Goal: Transaction & Acquisition: Download file/media

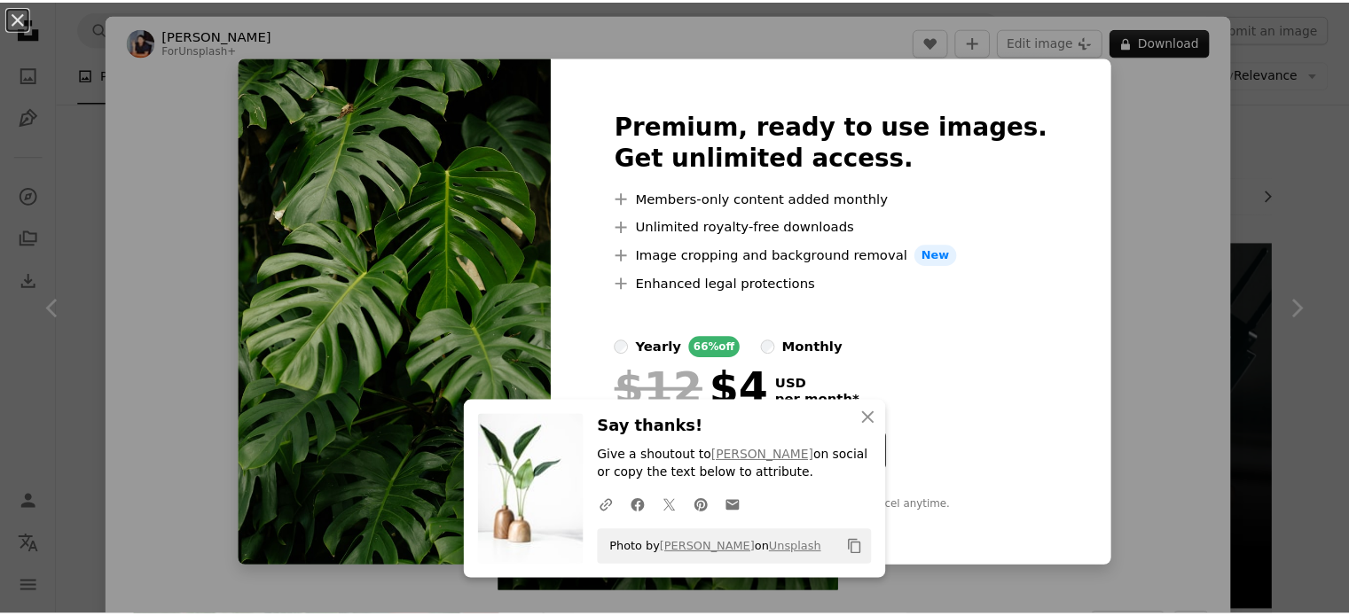
scroll to position [1064, 0]
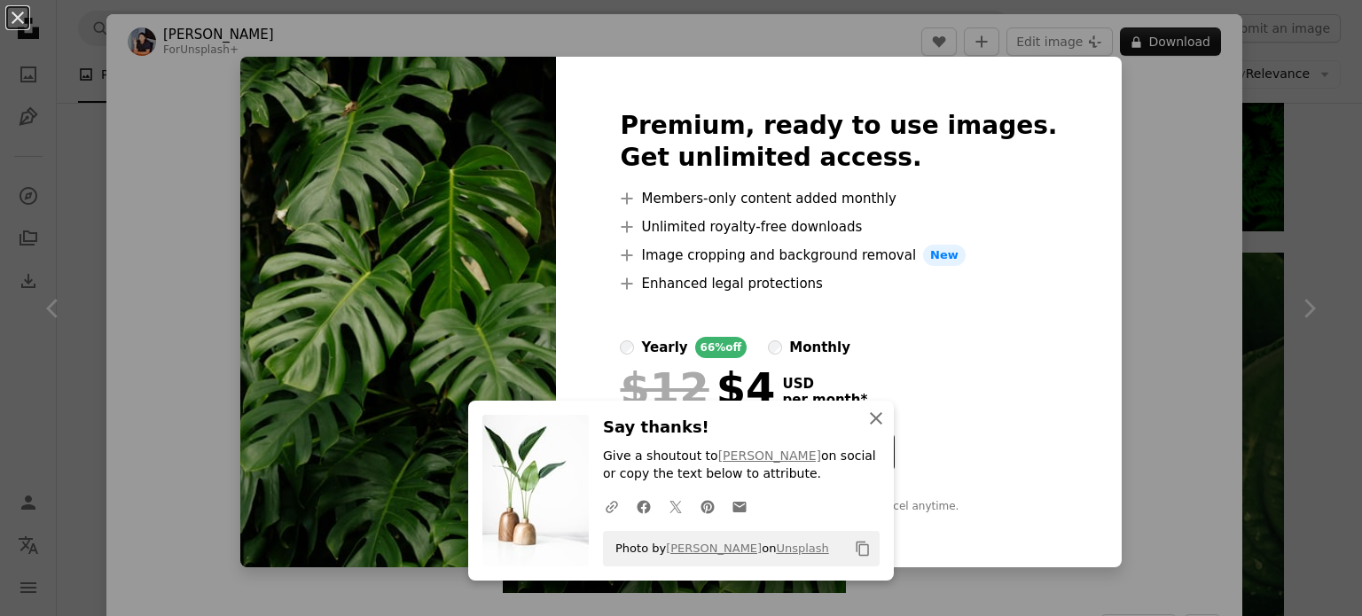
click at [868, 424] on icon "An X shape" at bounding box center [876, 418] width 21 height 21
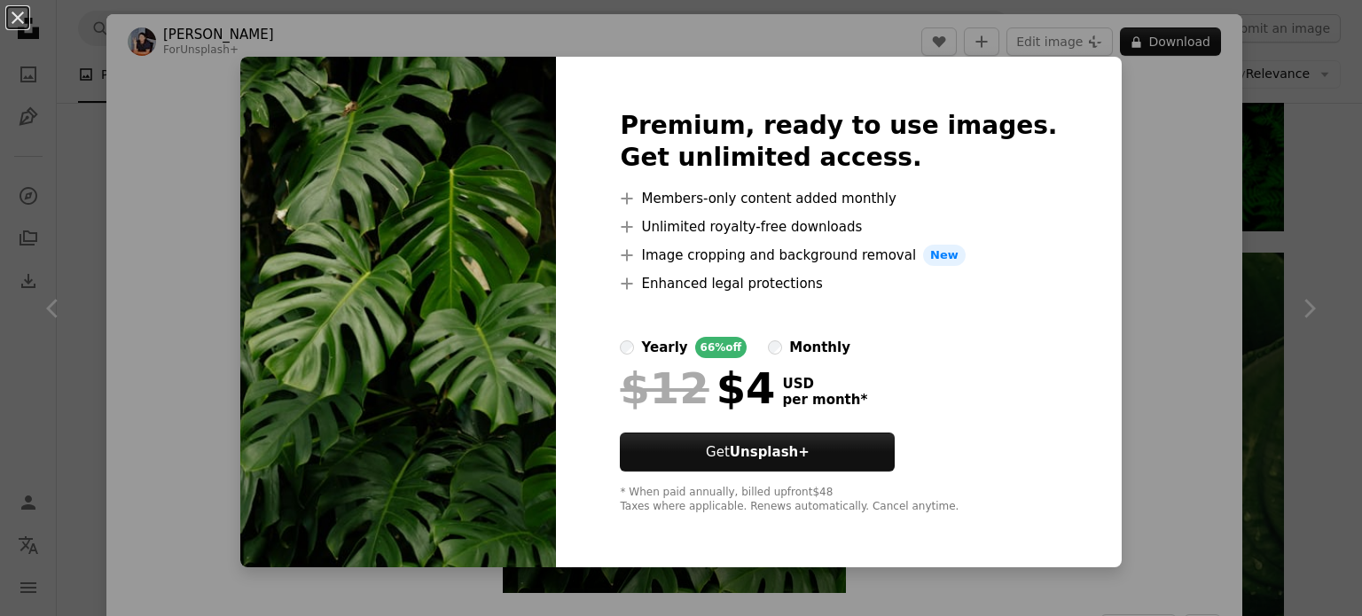
click at [1231, 228] on div "An X shape Premium, ready to use images. Get unlimited access. A plus sign Memb…" at bounding box center [681, 308] width 1362 height 616
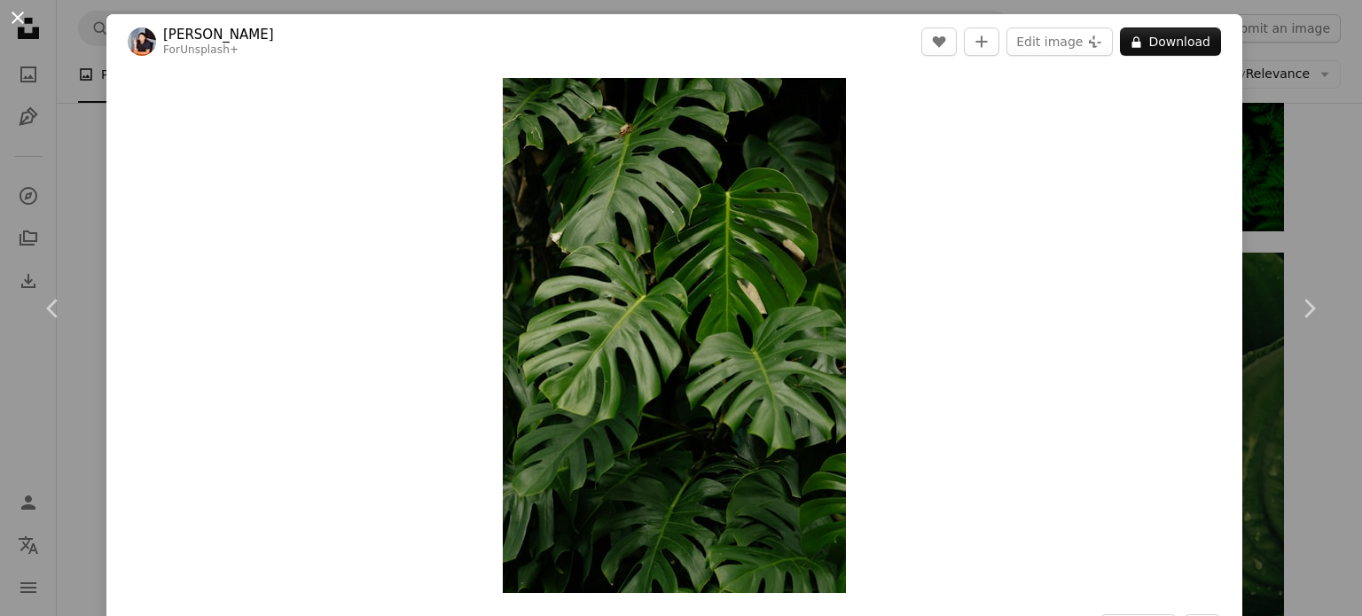
click at [27, 15] on button "An X shape" at bounding box center [17, 17] width 21 height 21
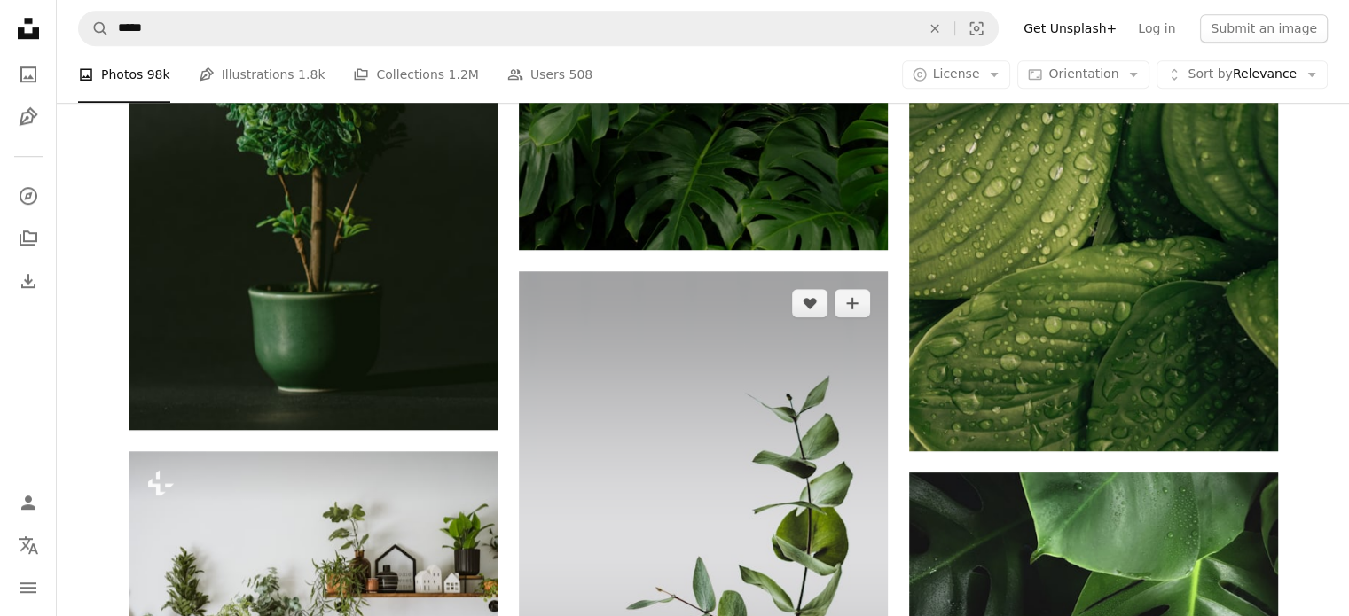
scroll to position [1774, 0]
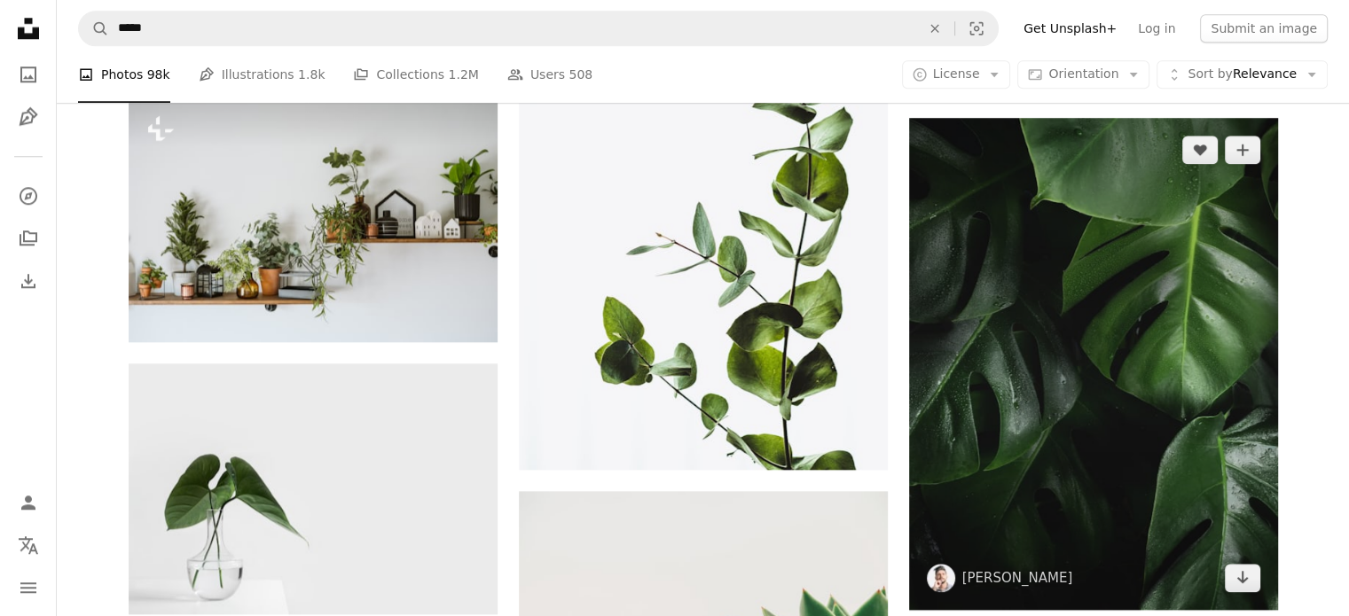
click at [1001, 278] on img at bounding box center [1093, 364] width 369 height 492
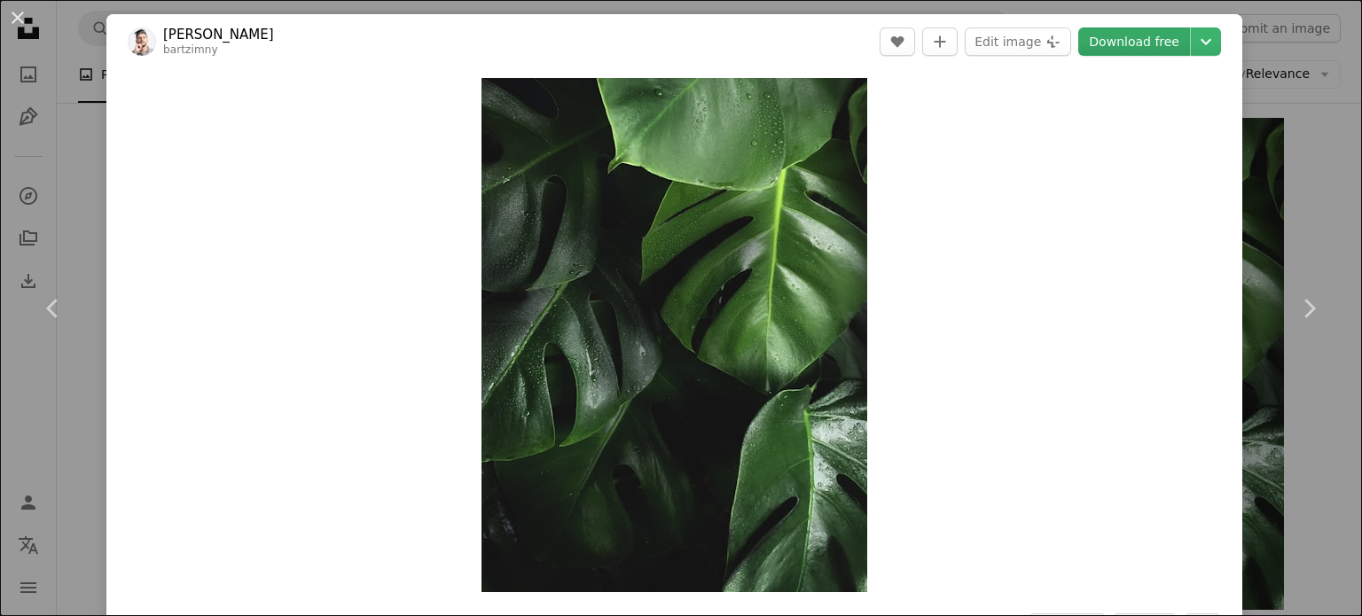
click at [1121, 43] on link "Download free" at bounding box center [1135, 41] width 112 height 28
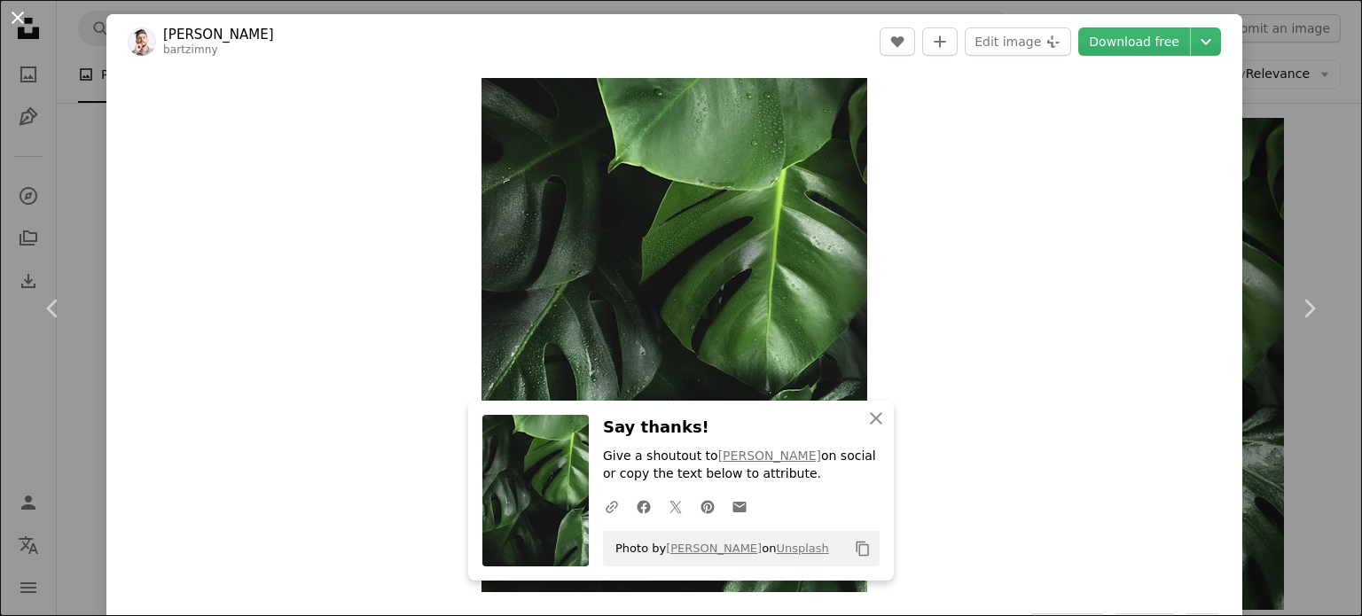
click at [13, 20] on button "An X shape" at bounding box center [17, 17] width 21 height 21
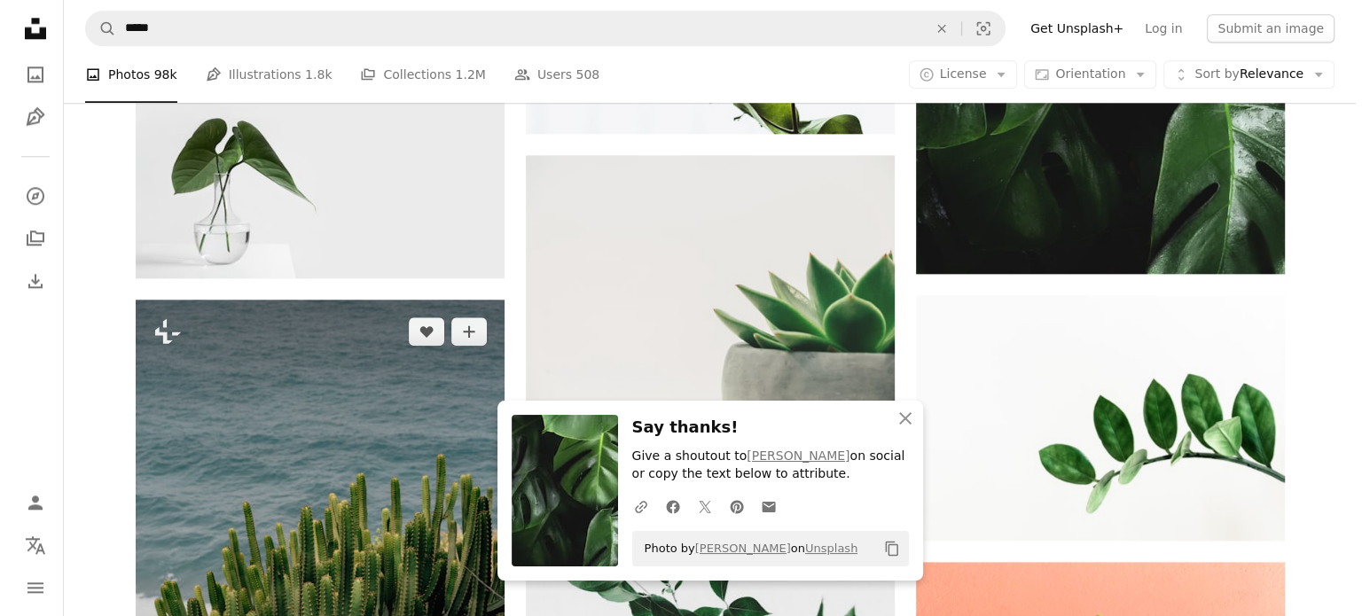
scroll to position [2129, 0]
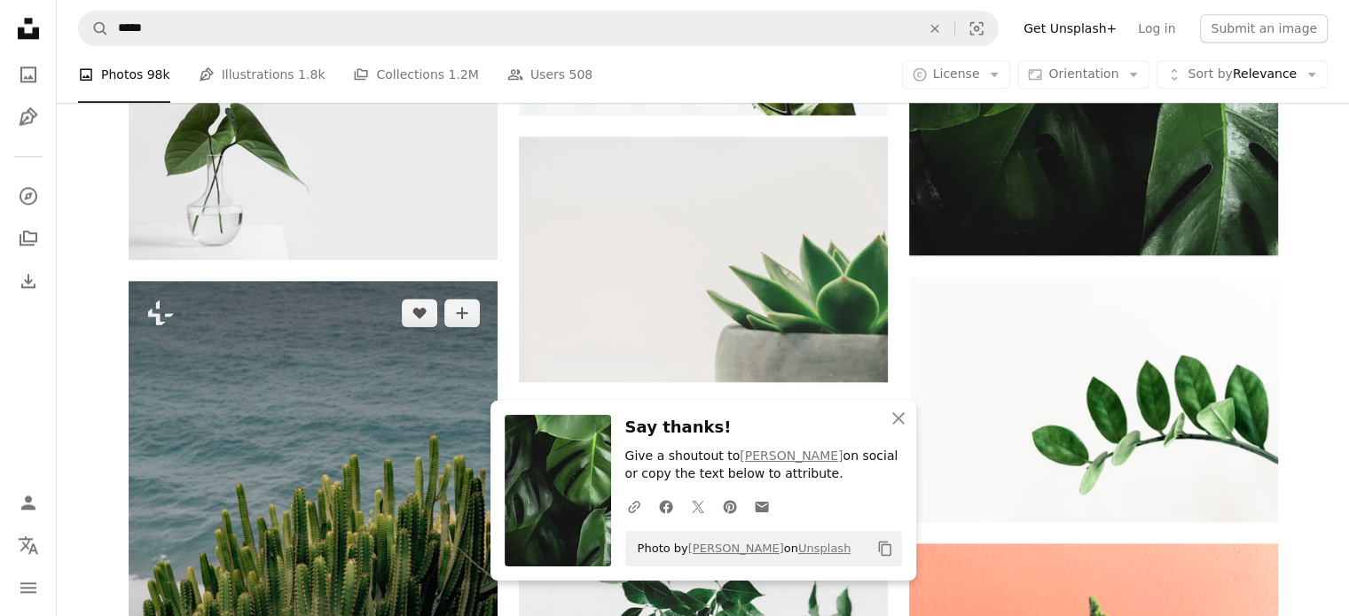
click at [330, 495] on img at bounding box center [313, 511] width 369 height 461
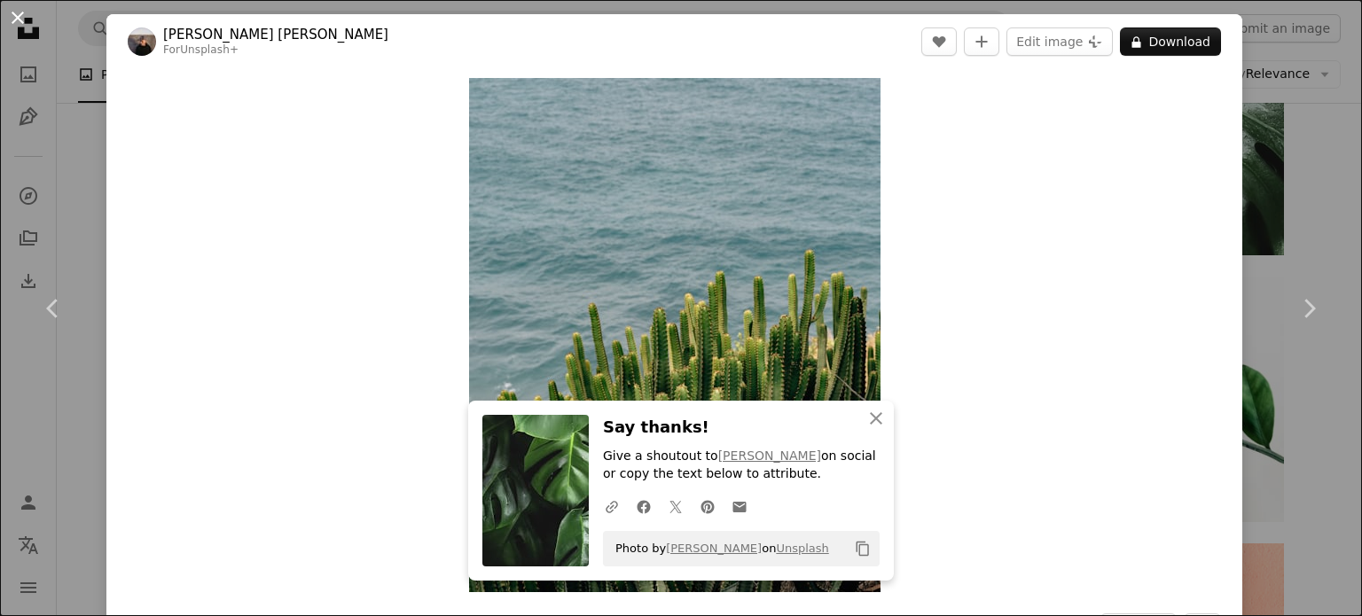
click at [20, 20] on button "An X shape" at bounding box center [17, 17] width 21 height 21
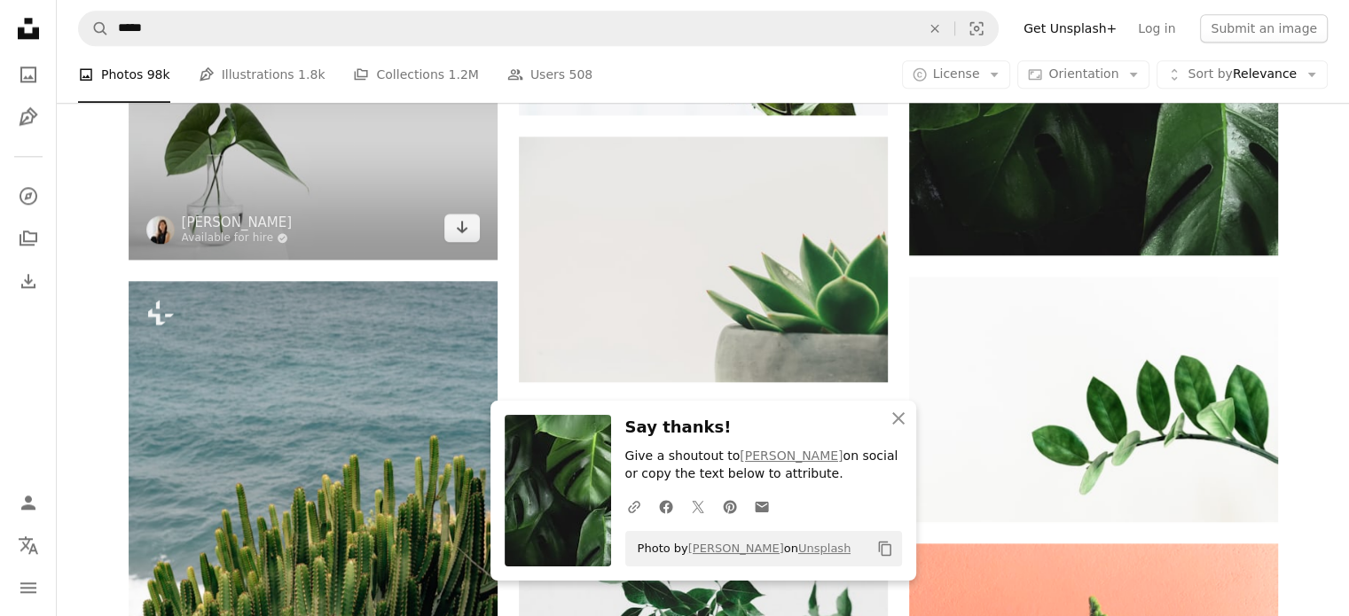
click at [393, 206] on img at bounding box center [313, 134] width 369 height 251
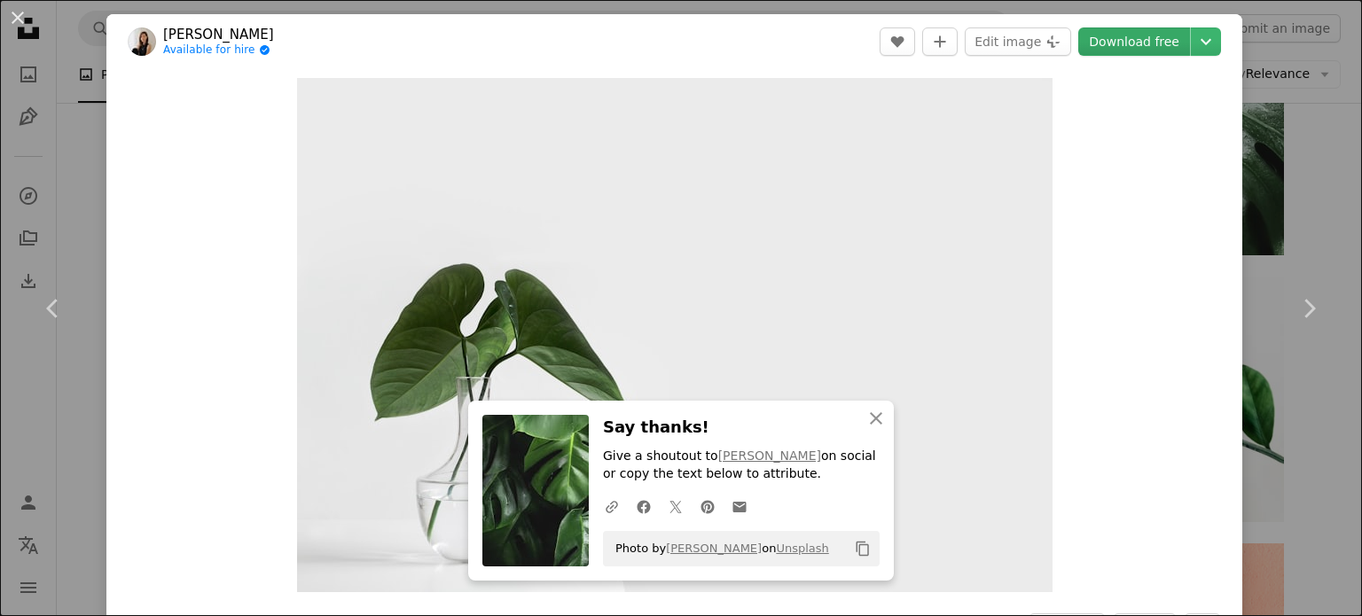
click at [1160, 39] on link "Download free" at bounding box center [1135, 41] width 112 height 28
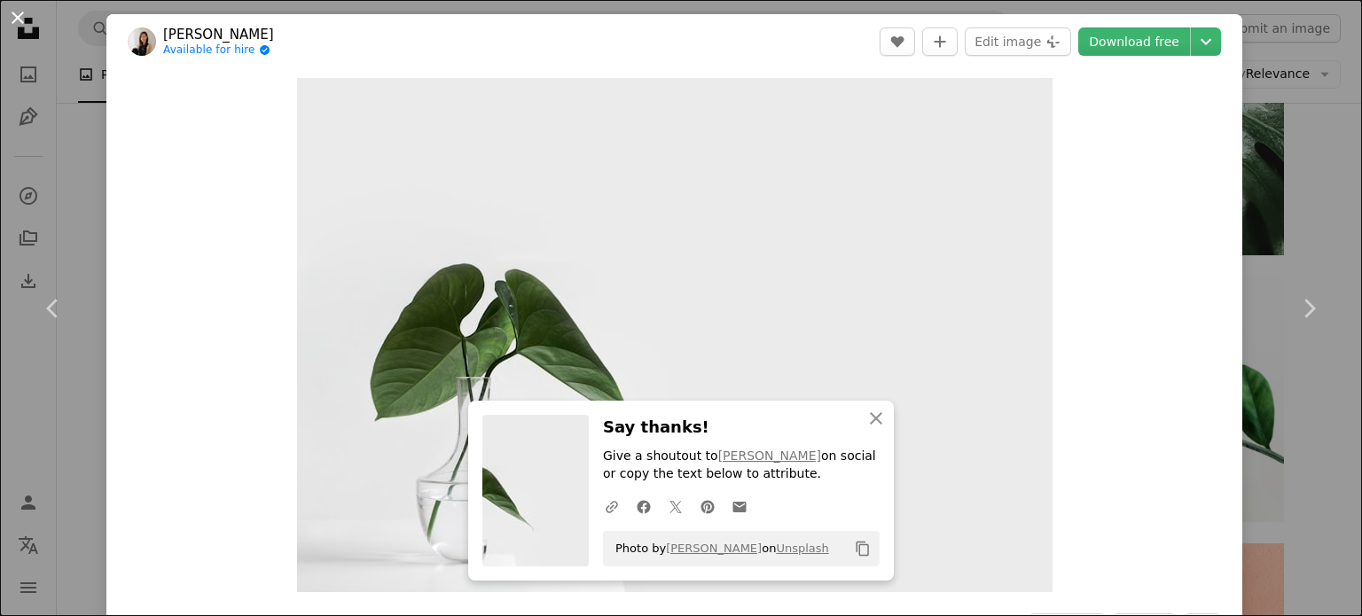
click at [20, 12] on button "An X shape" at bounding box center [17, 17] width 21 height 21
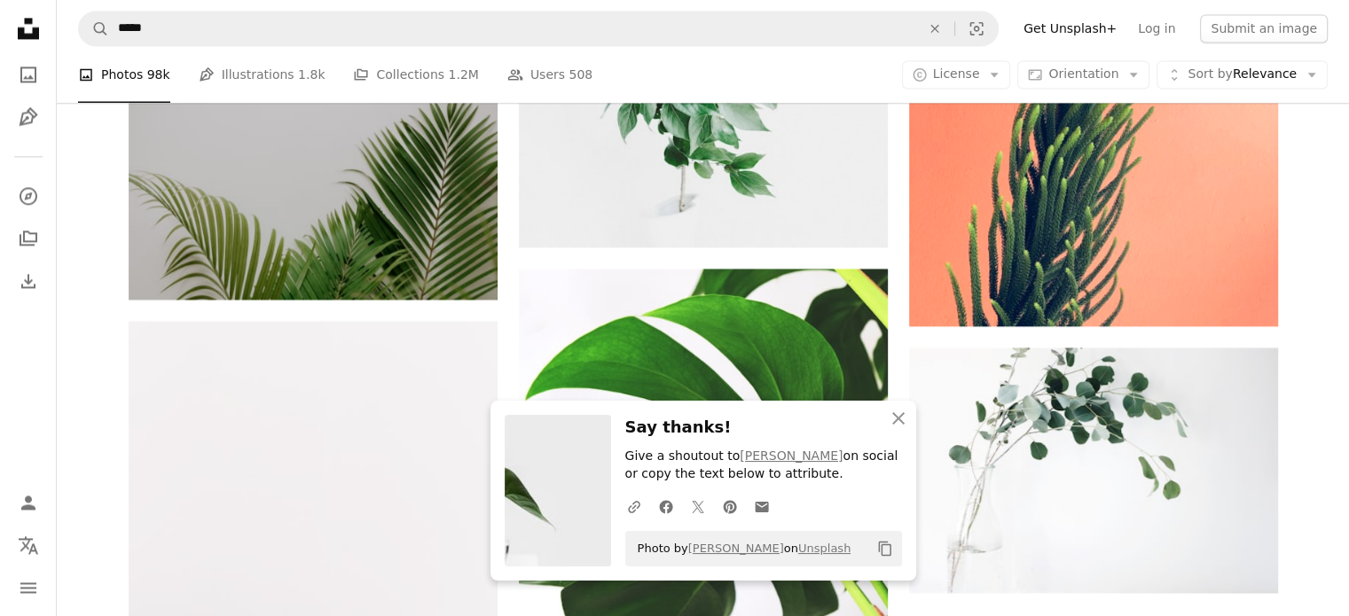
scroll to position [2484, 0]
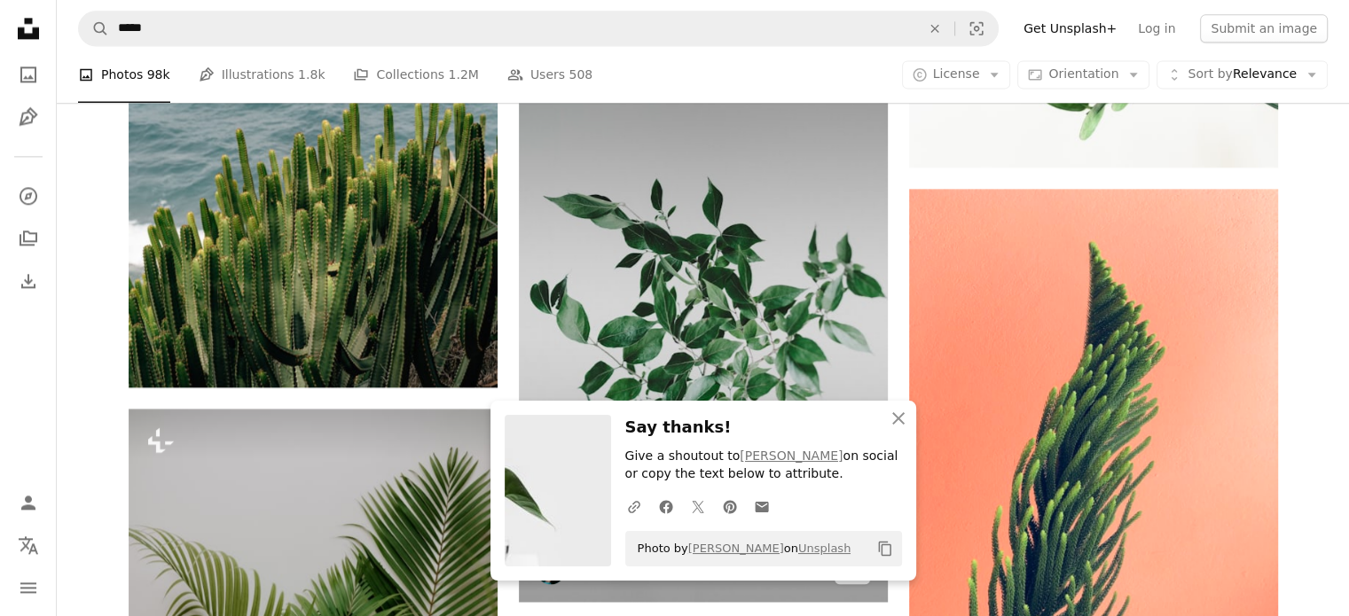
click at [828, 312] on img at bounding box center [703, 325] width 369 height 553
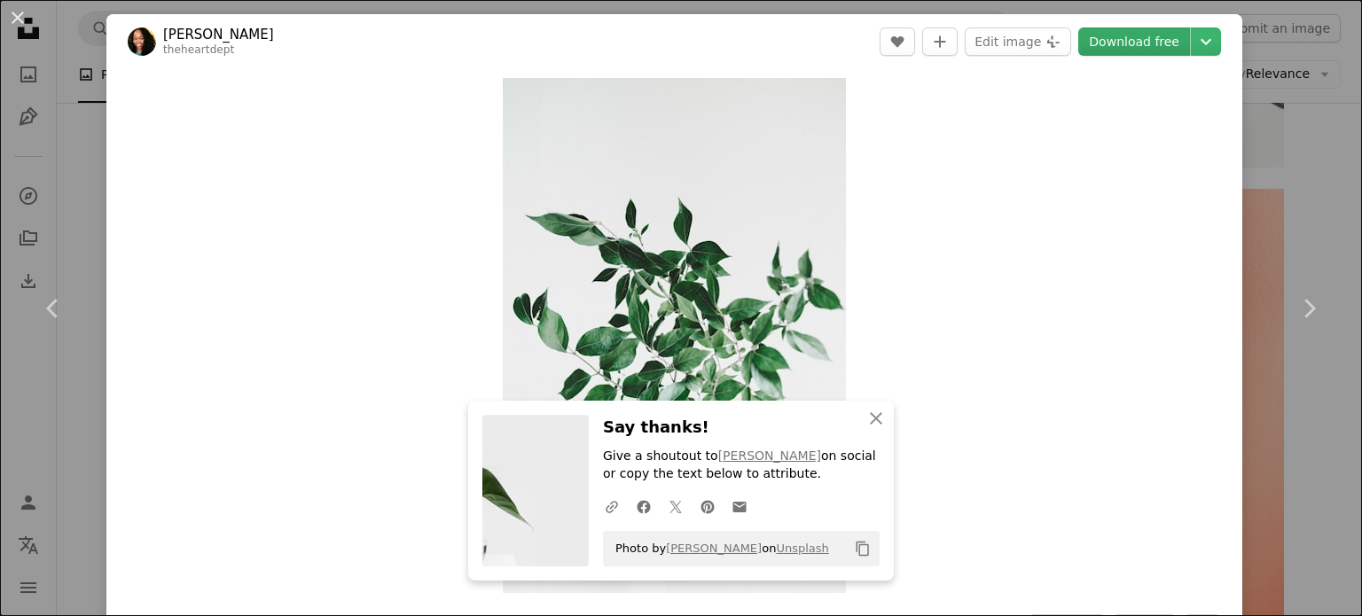
click at [1102, 56] on header "[PERSON_NAME] theheartdept A heart A plus sign Edit image Plus sign for Unsplas…" at bounding box center [674, 41] width 1136 height 55
click at [1100, 45] on link "Download free" at bounding box center [1135, 41] width 112 height 28
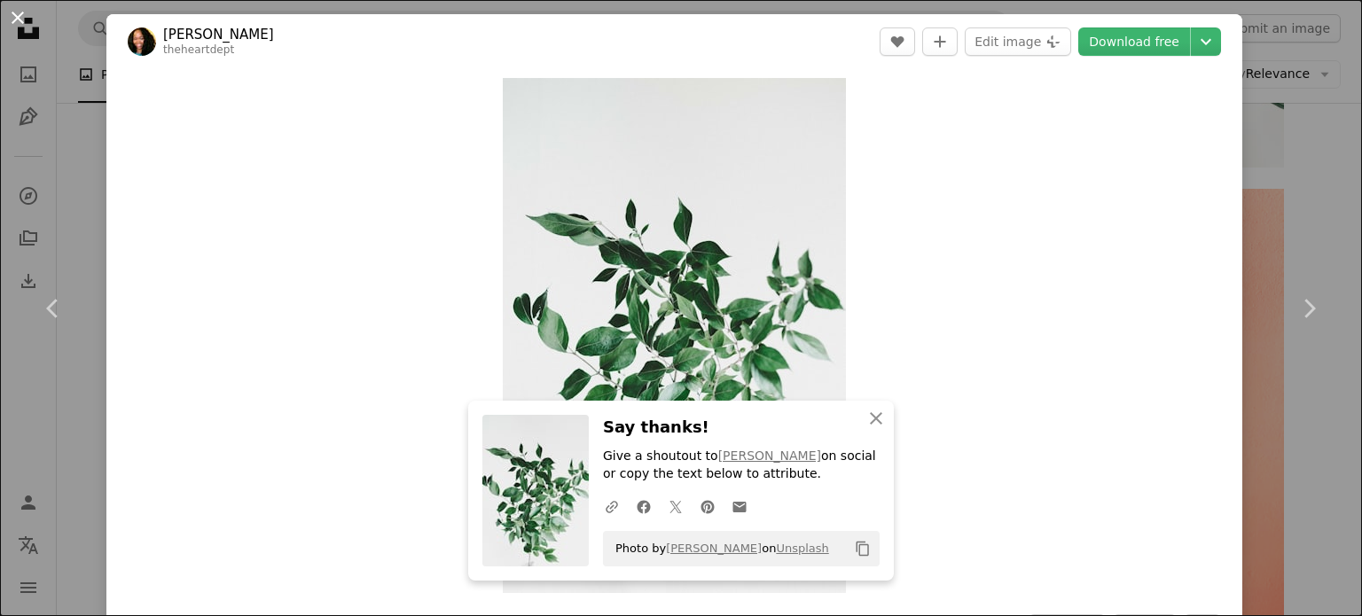
click at [10, 19] on button "An X shape" at bounding box center [17, 17] width 21 height 21
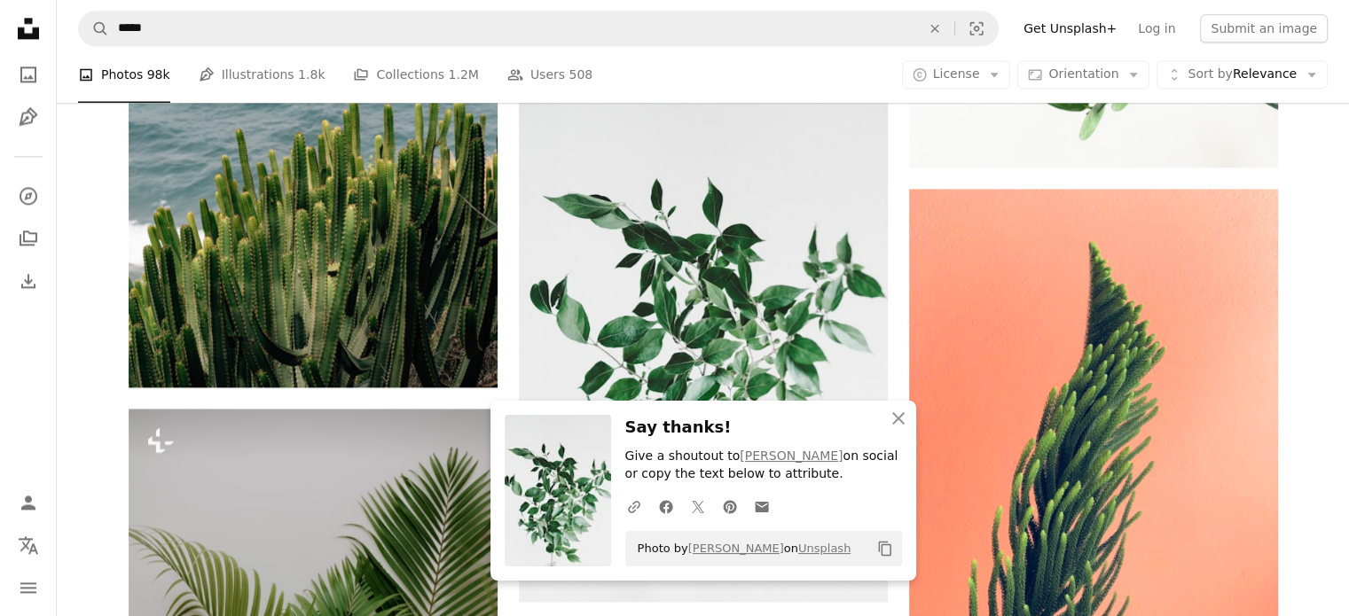
scroll to position [2838, 0]
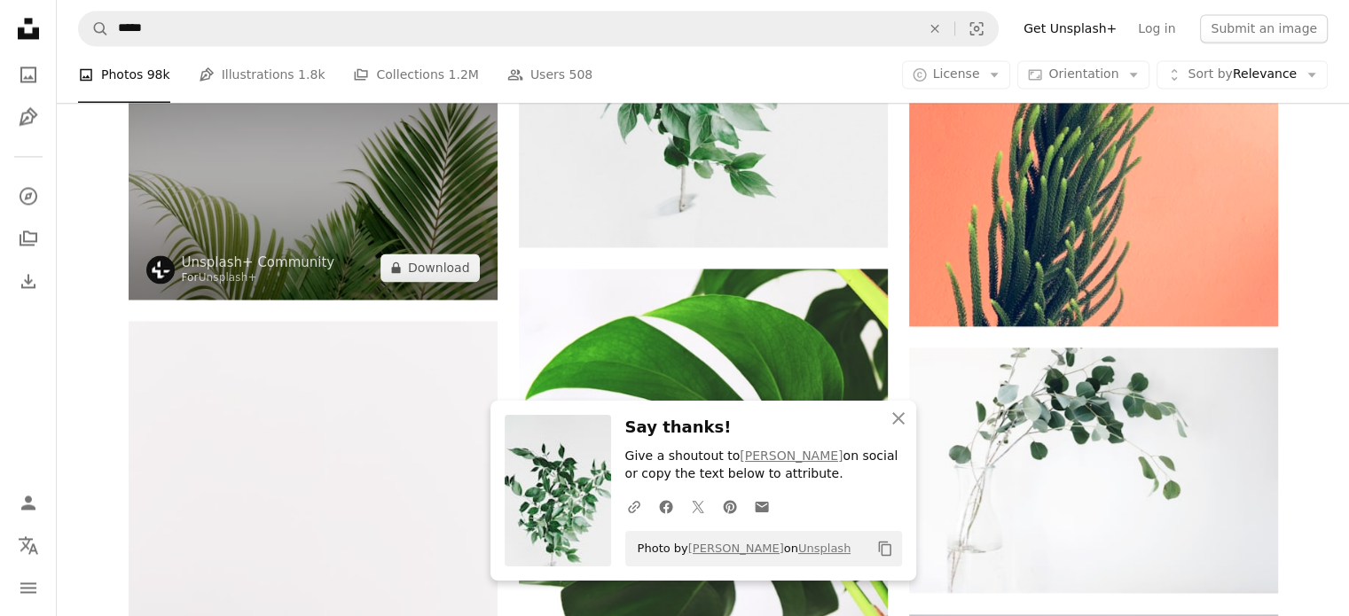
click at [344, 225] on img at bounding box center [313, 177] width 369 height 246
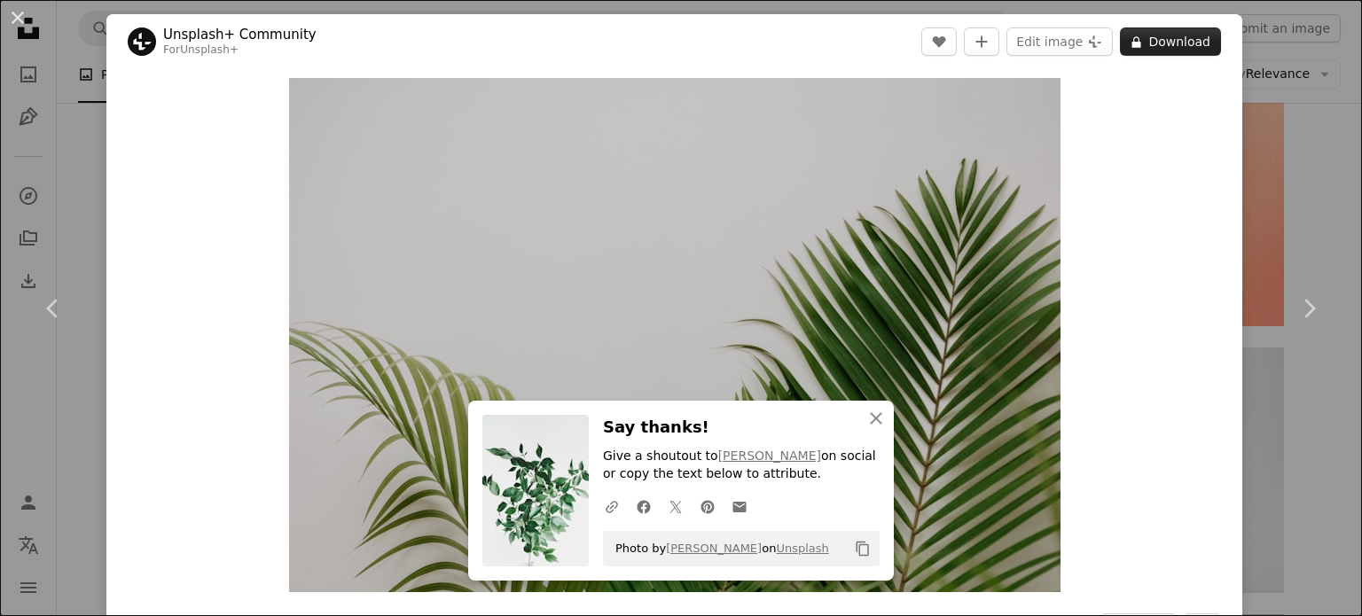
click at [1158, 47] on button "A lock Download" at bounding box center [1170, 41] width 101 height 28
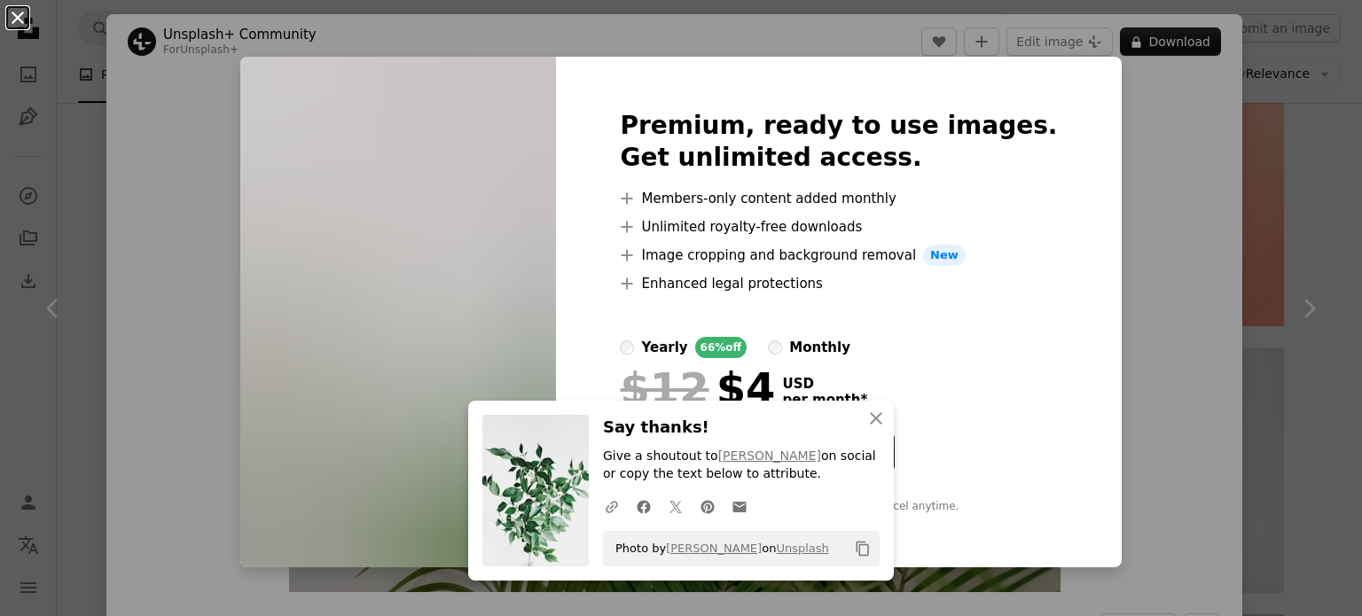
click at [12, 21] on button "An X shape" at bounding box center [17, 17] width 21 height 21
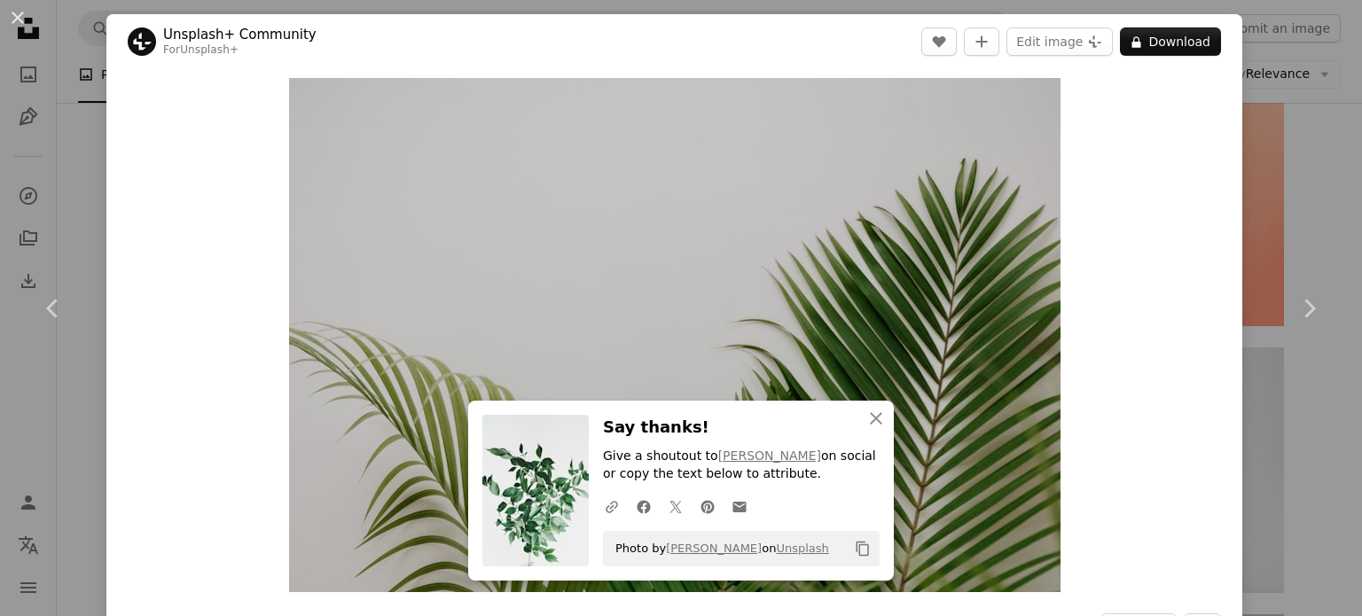
click at [12, 21] on button "An X shape" at bounding box center [17, 17] width 21 height 21
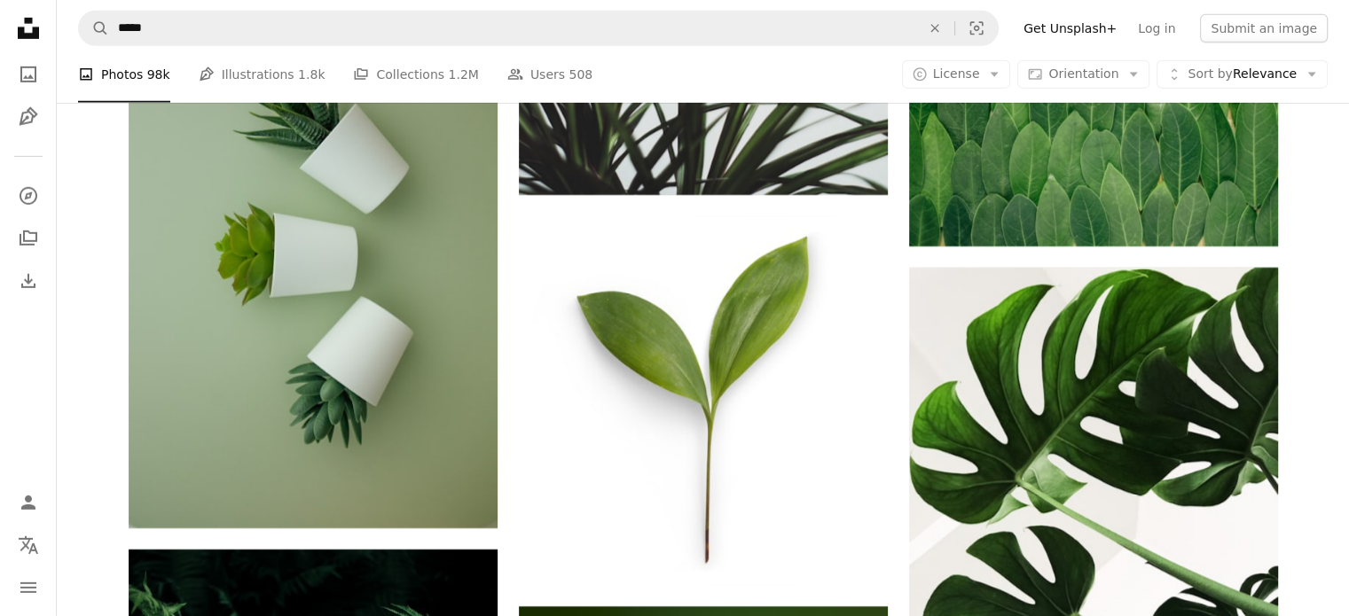
scroll to position [5322, 0]
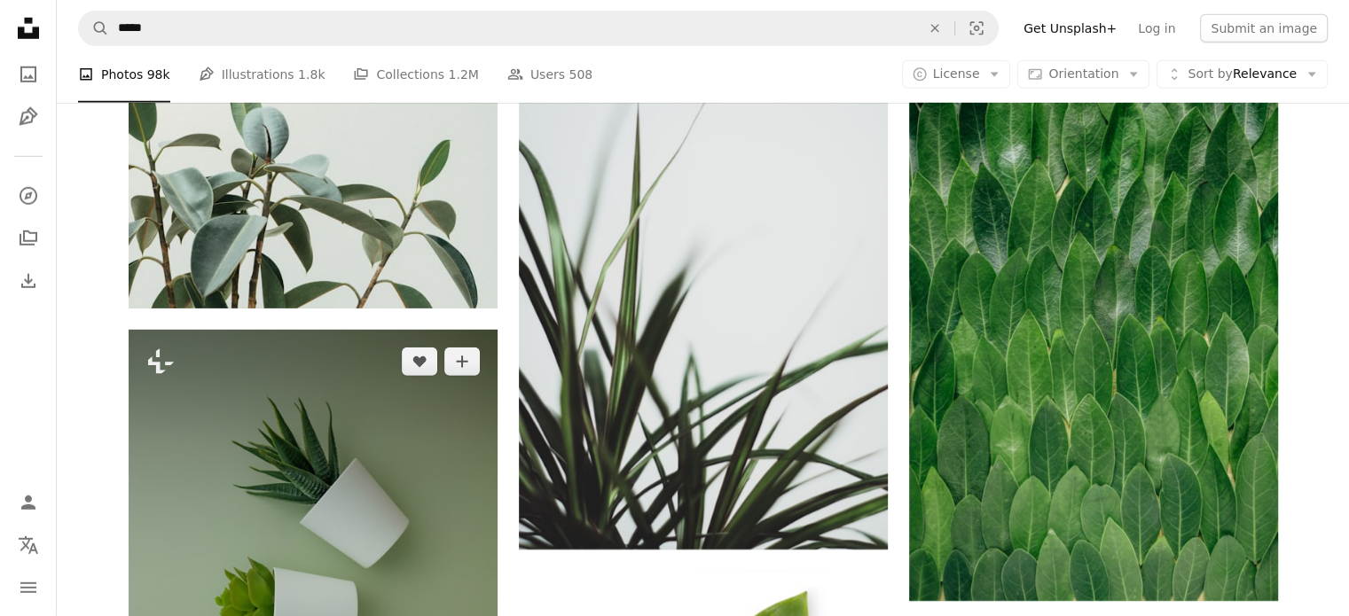
click at [418, 448] on img at bounding box center [313, 606] width 369 height 553
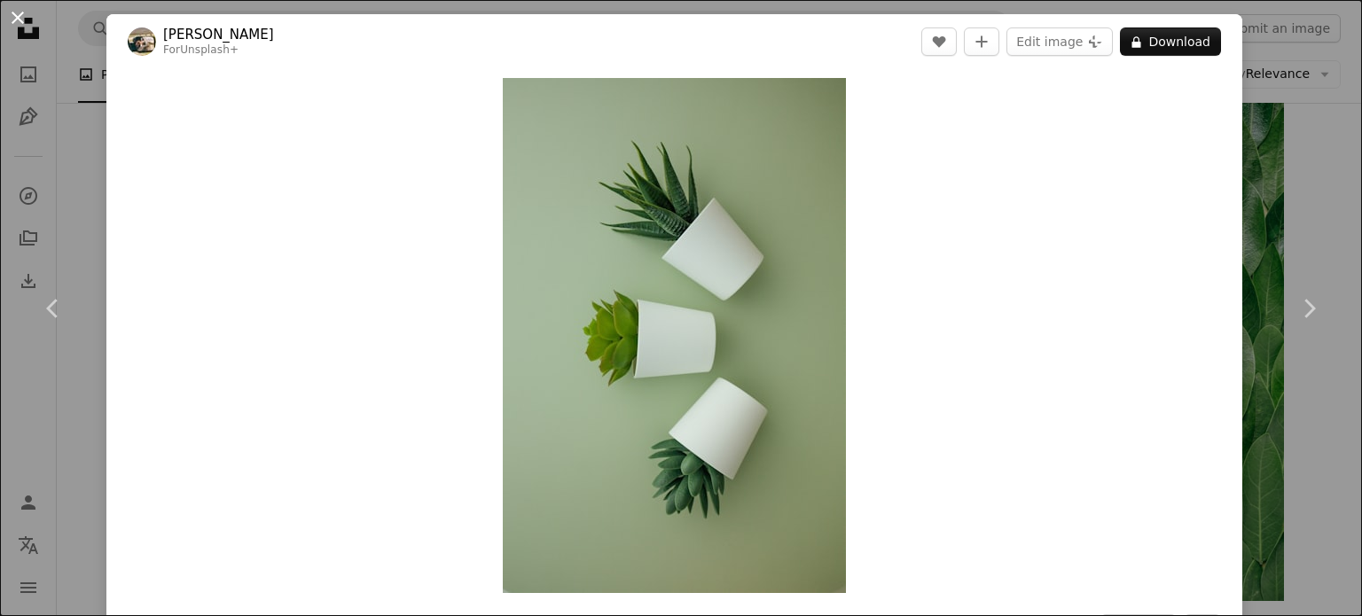
click at [23, 17] on button "An X shape" at bounding box center [17, 17] width 21 height 21
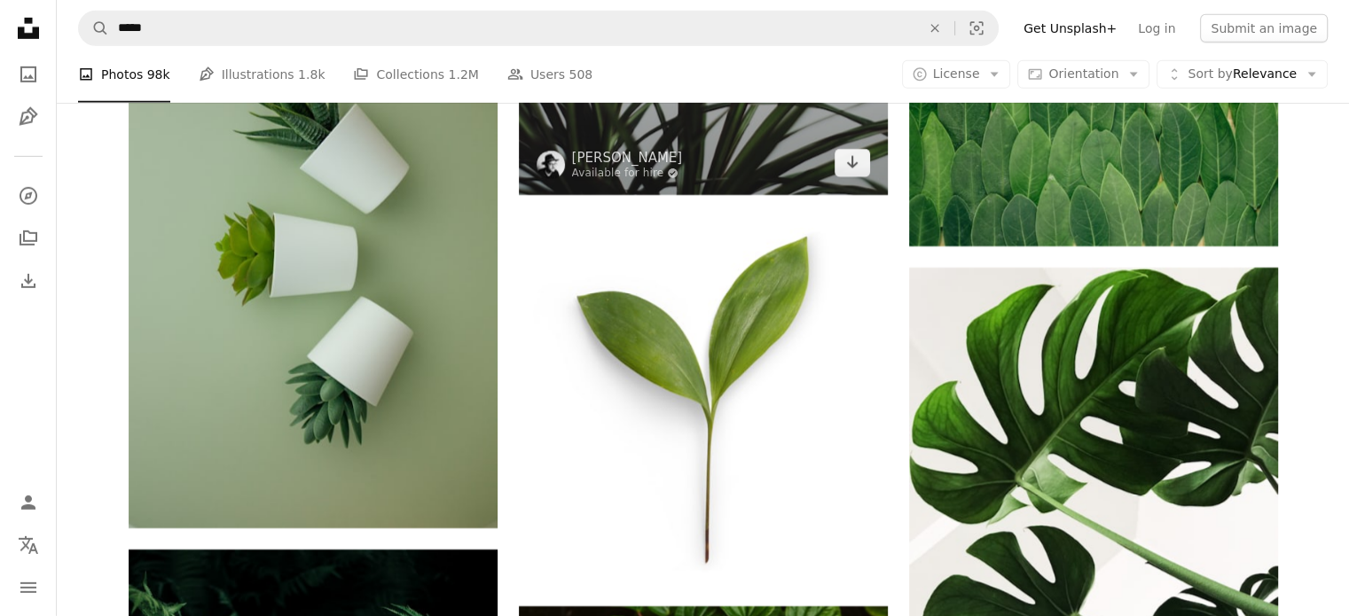
scroll to position [6031, 0]
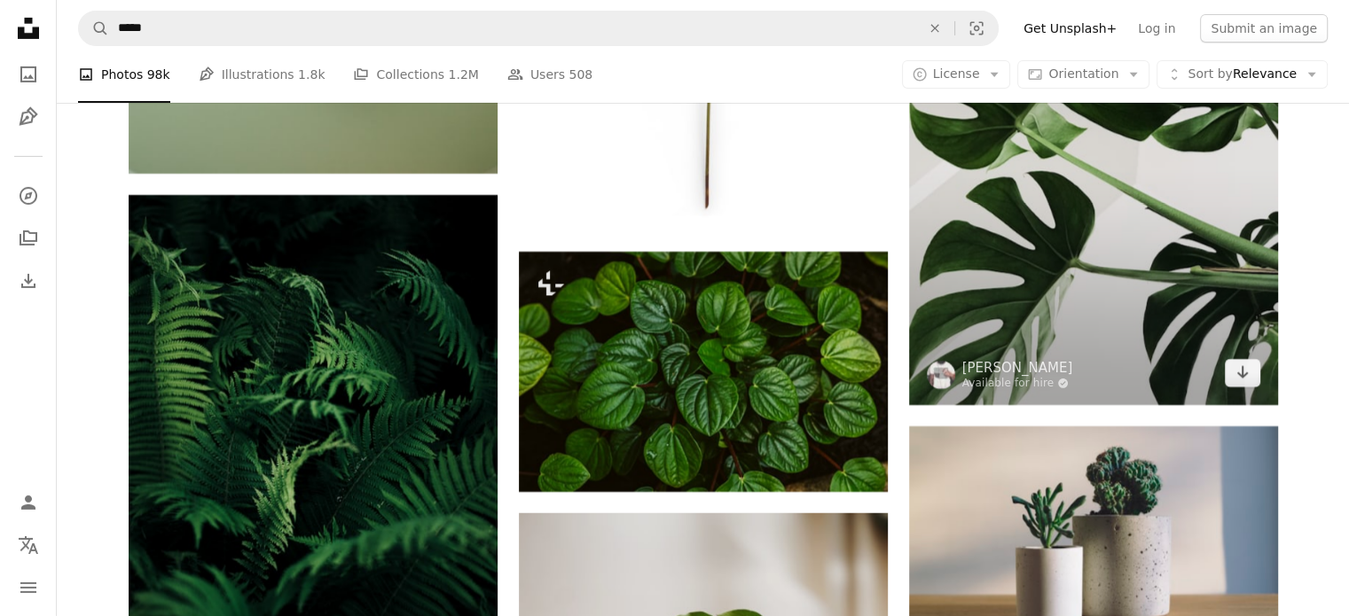
click at [1170, 272] on img at bounding box center [1093, 159] width 369 height 492
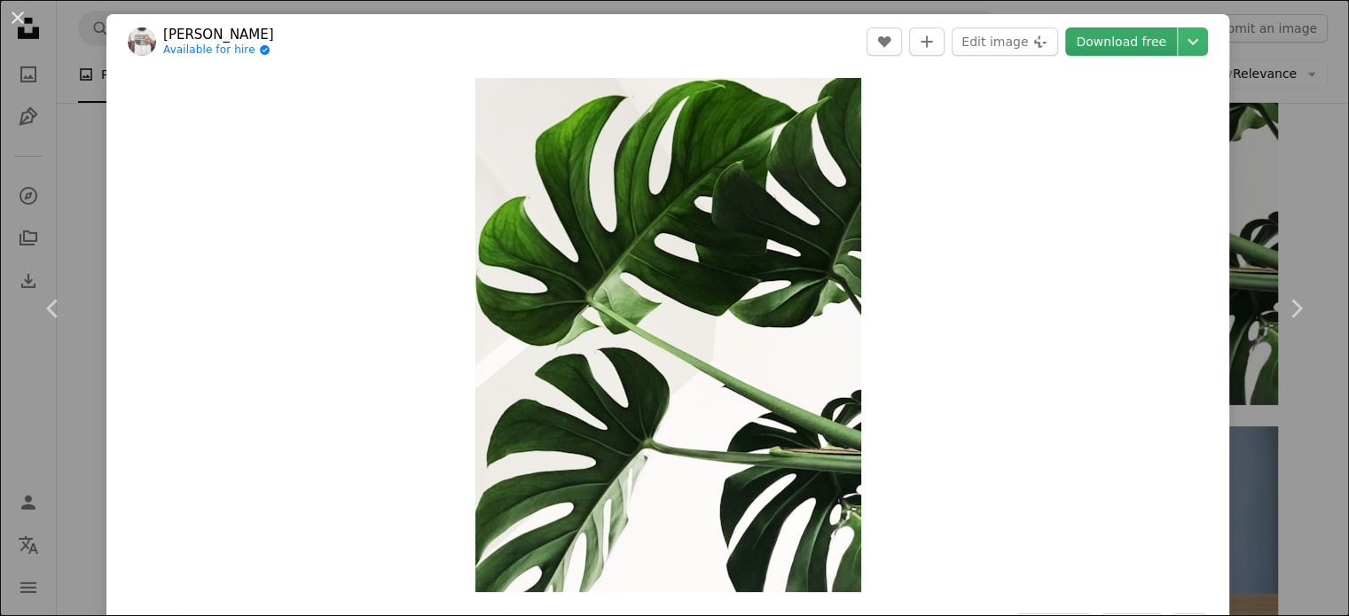
click at [1121, 39] on link "Download free" at bounding box center [1121, 41] width 112 height 28
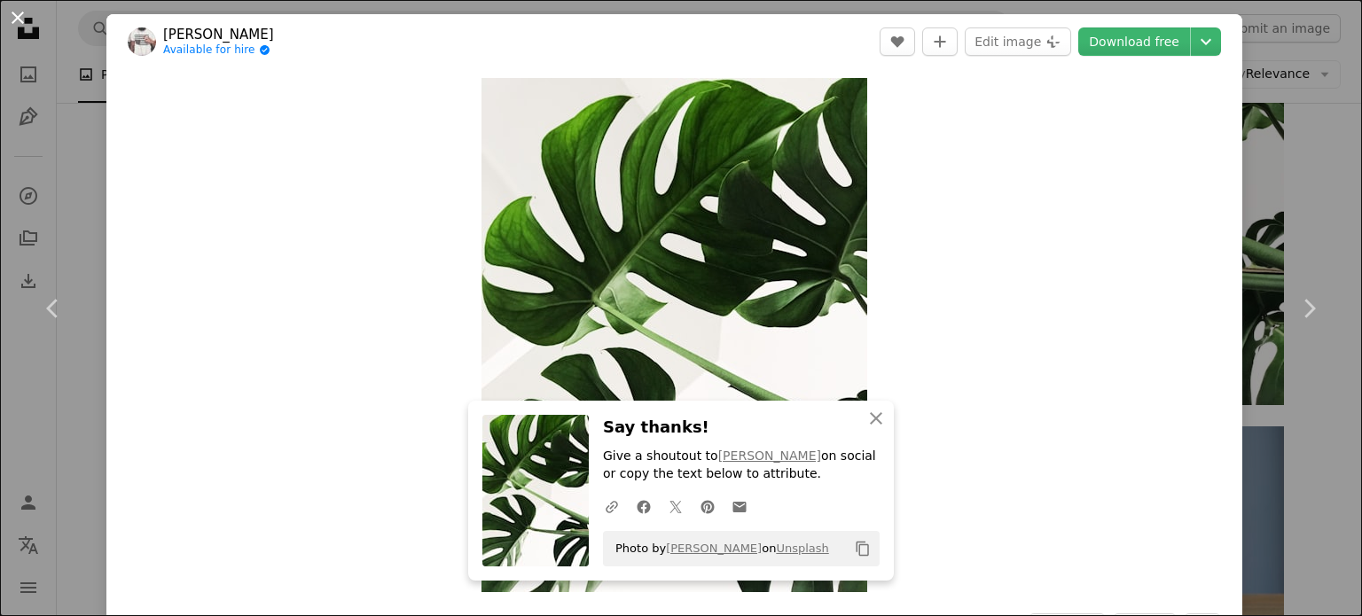
click at [17, 28] on button "An X shape" at bounding box center [17, 17] width 21 height 21
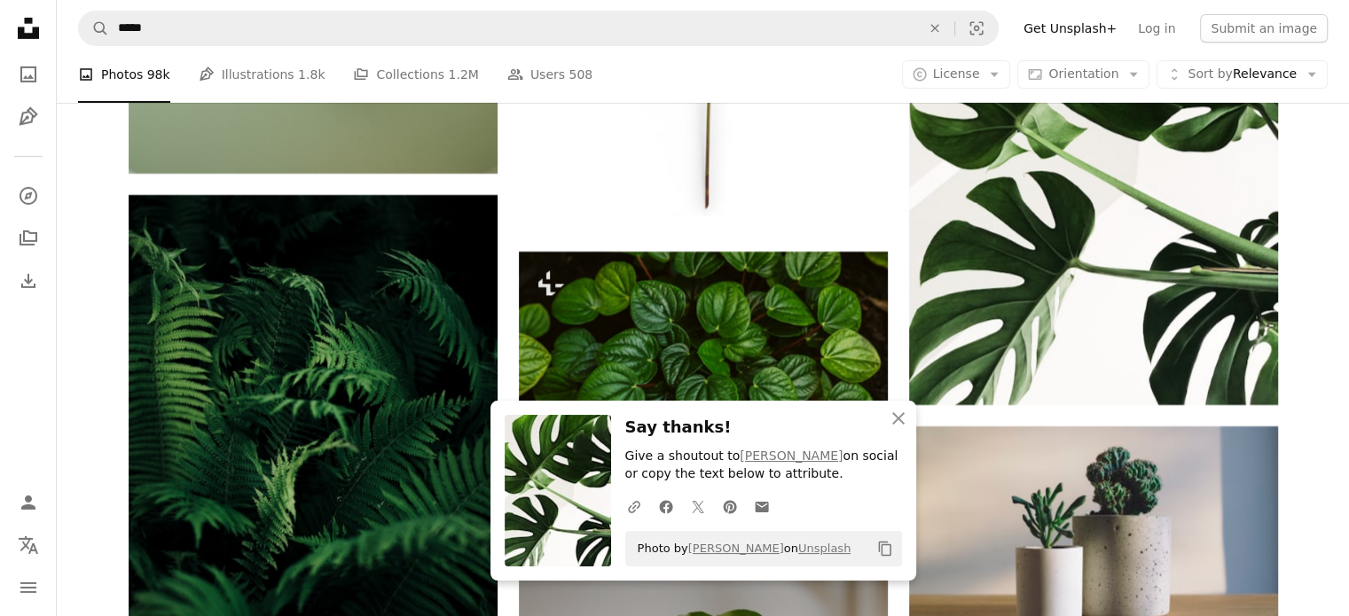
scroll to position [6386, 0]
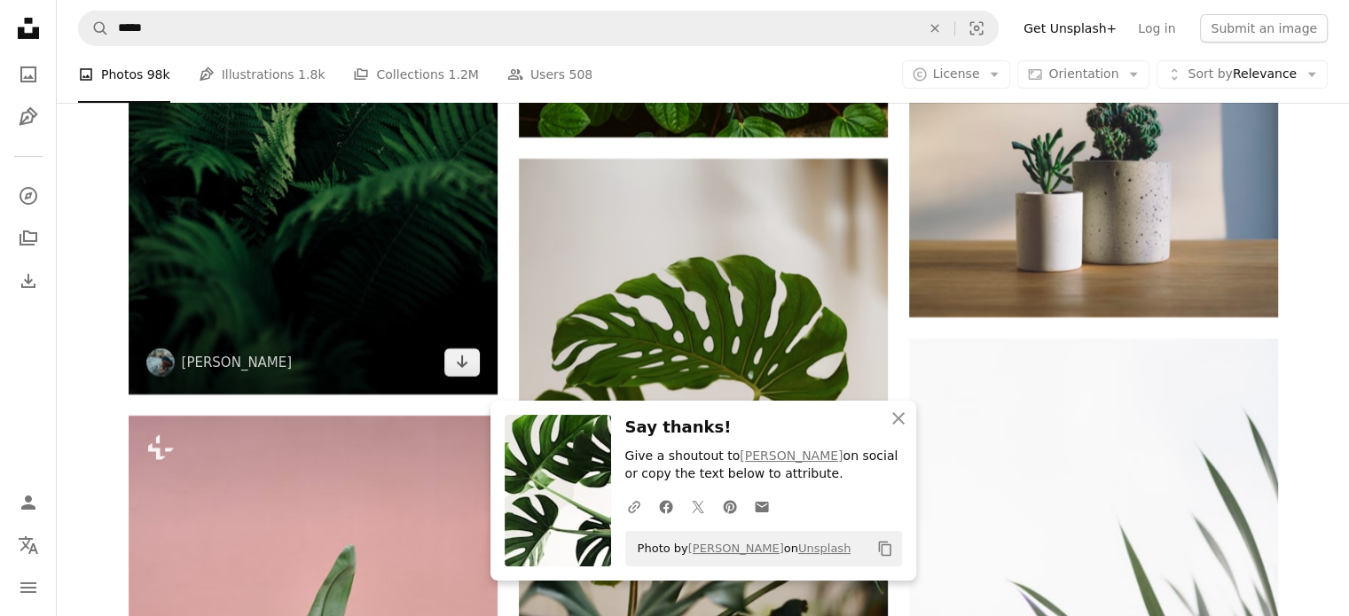
click at [274, 304] on img at bounding box center [313, 117] width 369 height 554
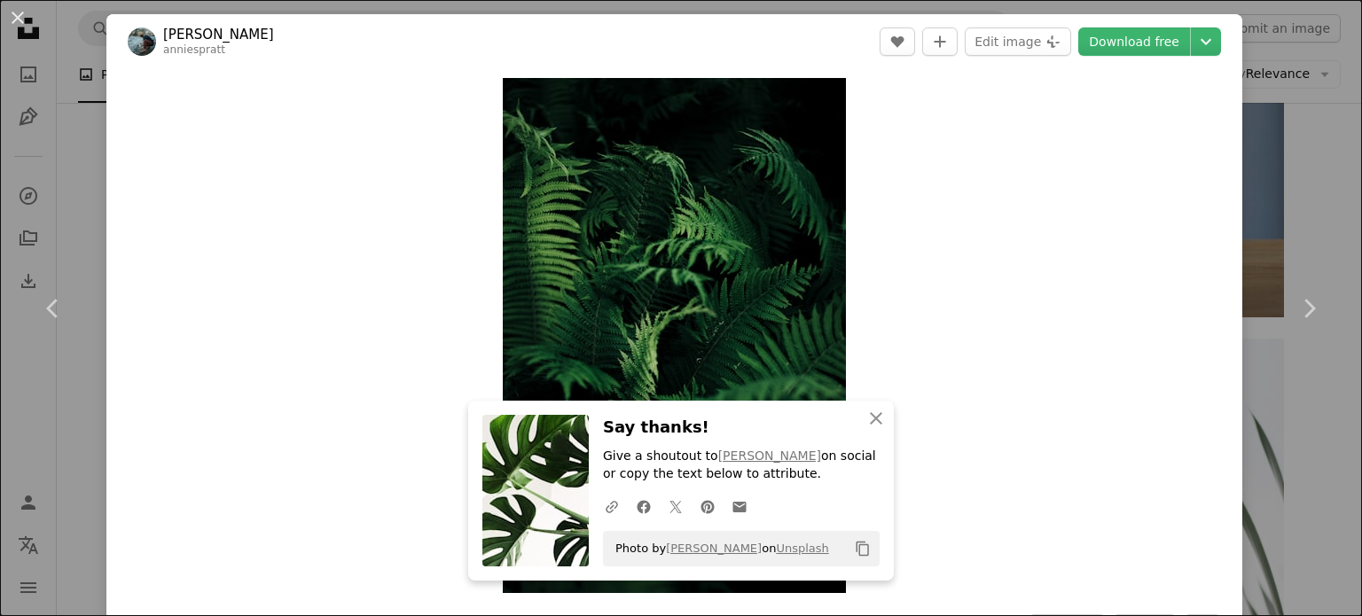
click at [1134, 20] on header "[PERSON_NAME] anniespratt A heart A plus sign Edit image Plus sign for Unsplash…" at bounding box center [674, 41] width 1136 height 55
click at [1139, 36] on link "Download free" at bounding box center [1135, 41] width 112 height 28
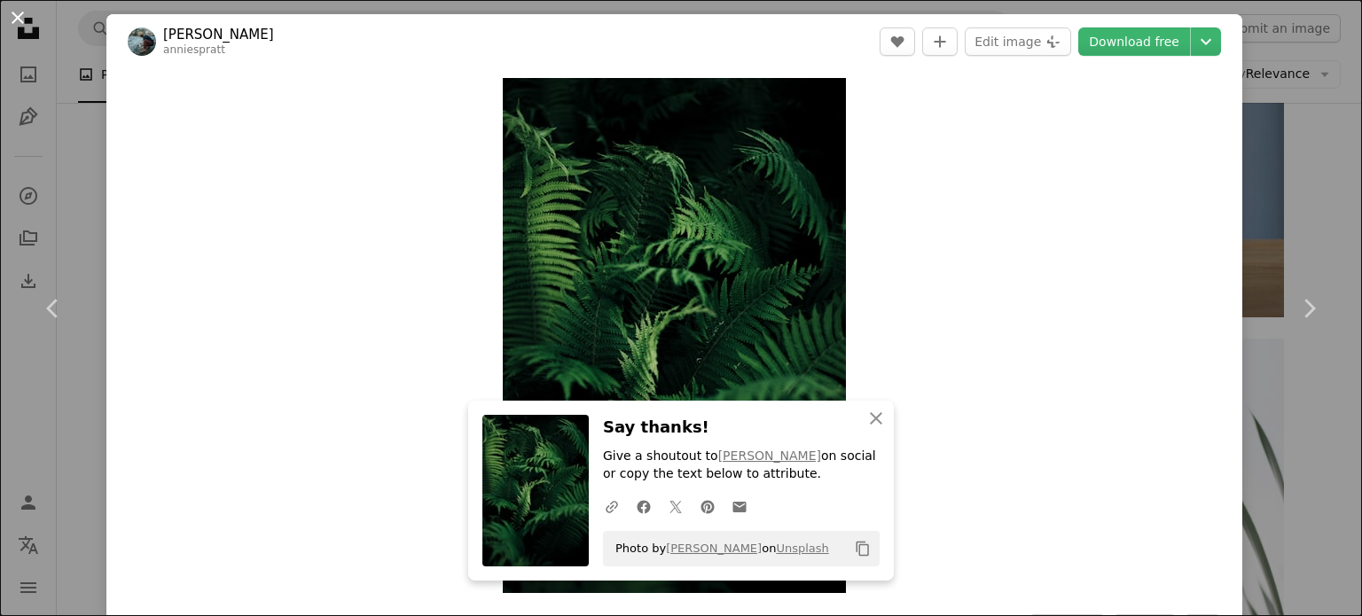
click at [21, 21] on button "An X shape" at bounding box center [17, 17] width 21 height 21
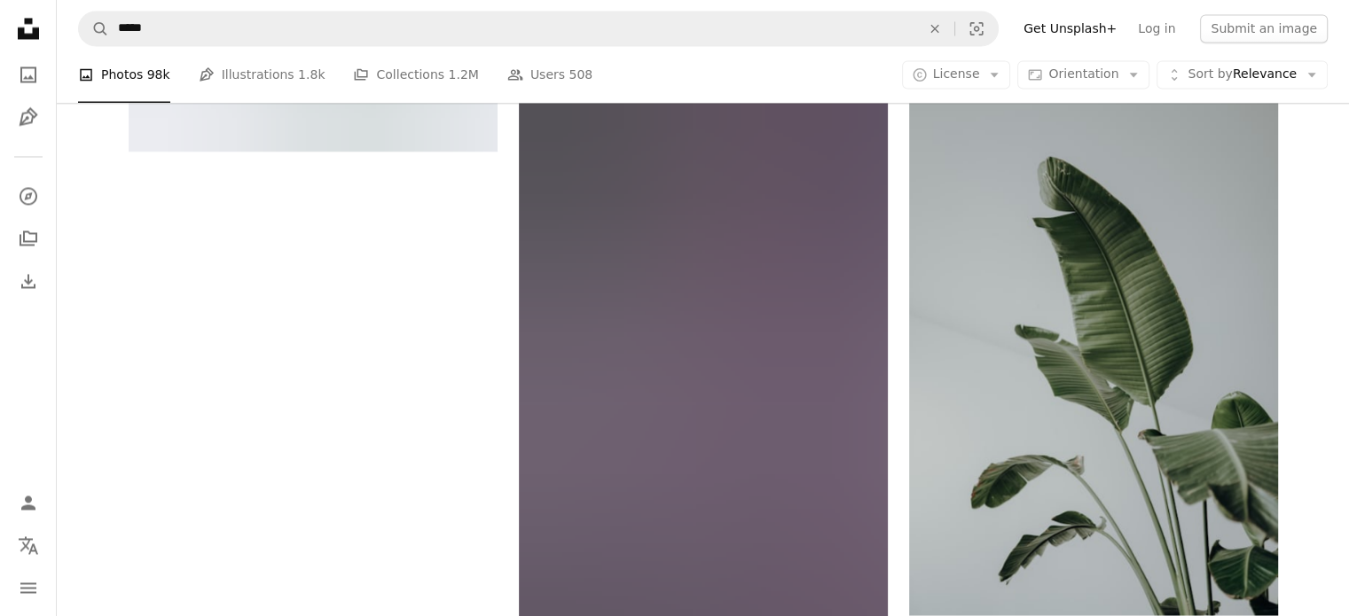
scroll to position [9579, 0]
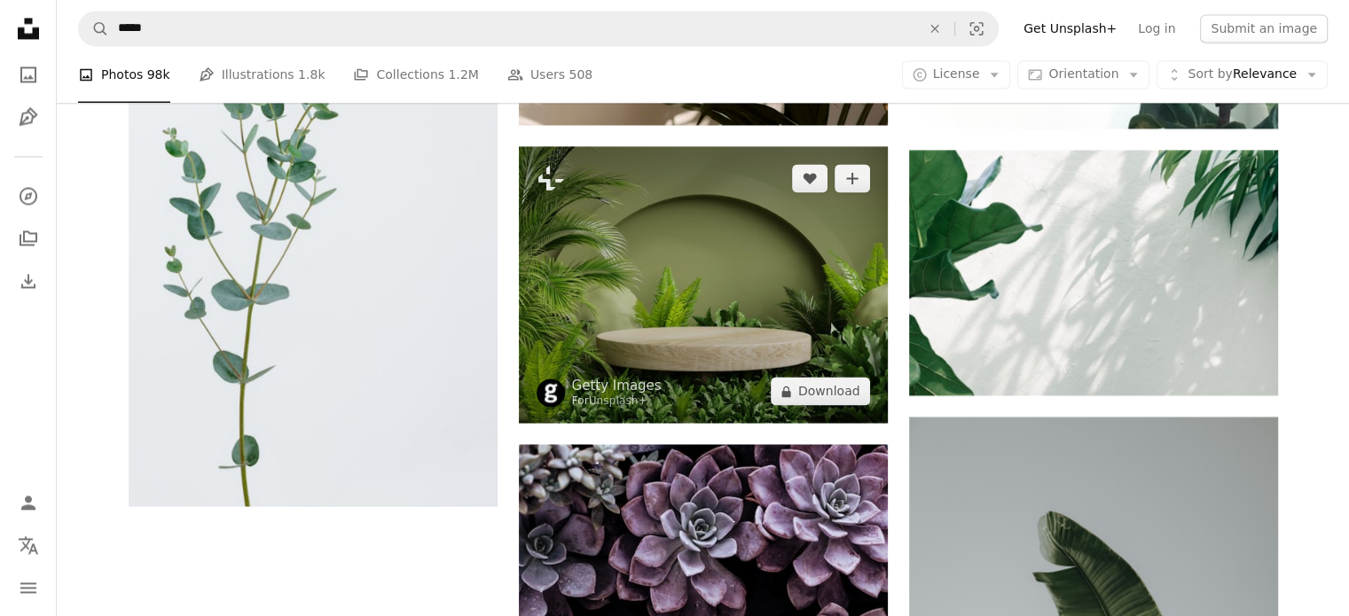
click at [720, 318] on img at bounding box center [703, 284] width 369 height 277
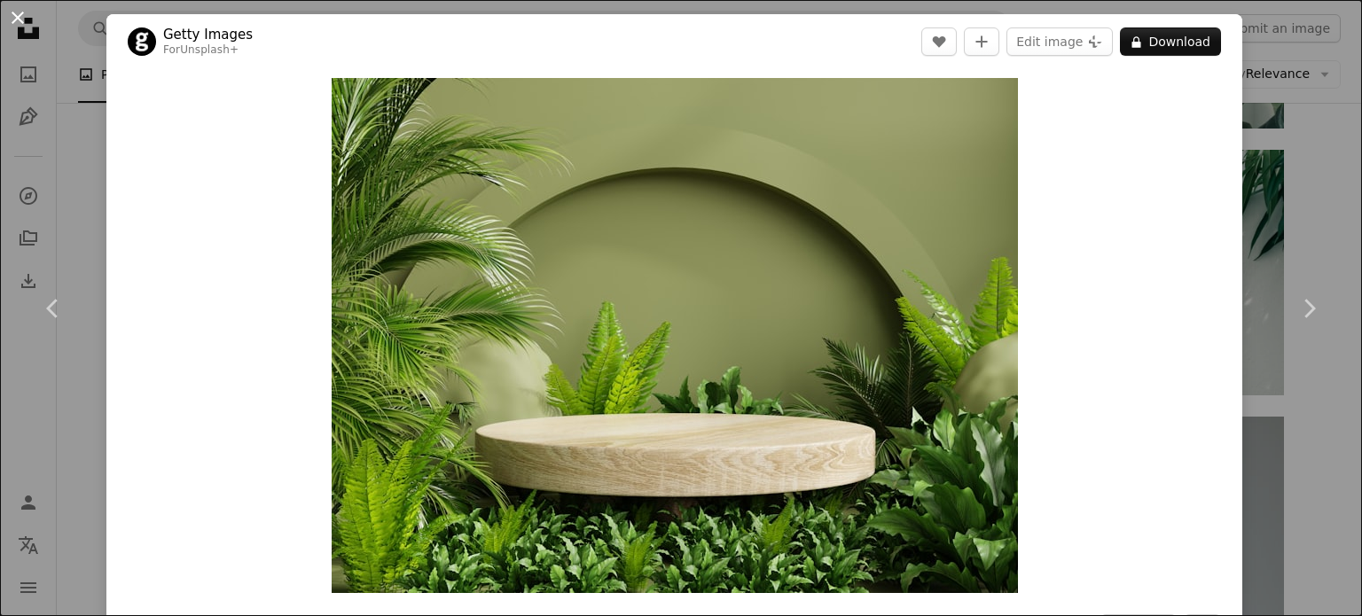
click at [7, 20] on button "An X shape" at bounding box center [17, 17] width 21 height 21
